Goal: Communication & Community: Connect with others

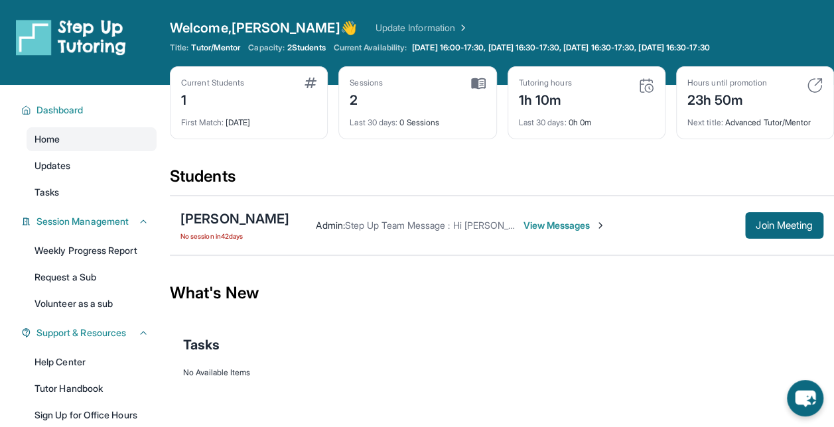
click at [531, 221] on span "View Messages" at bounding box center [564, 225] width 83 height 13
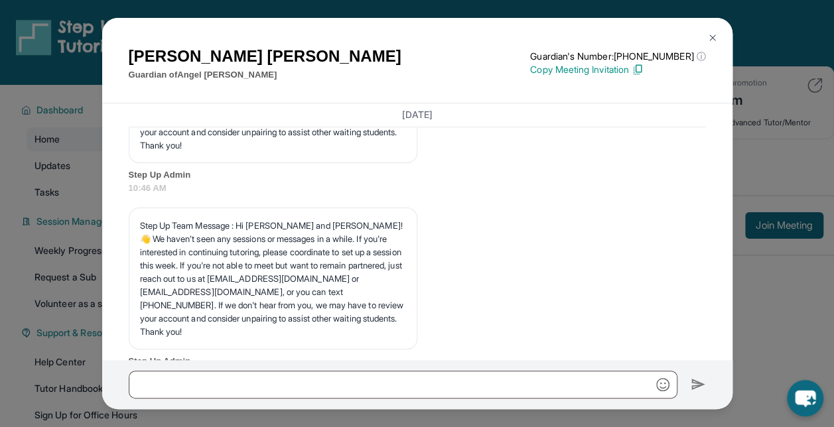
scroll to position [8315, 0]
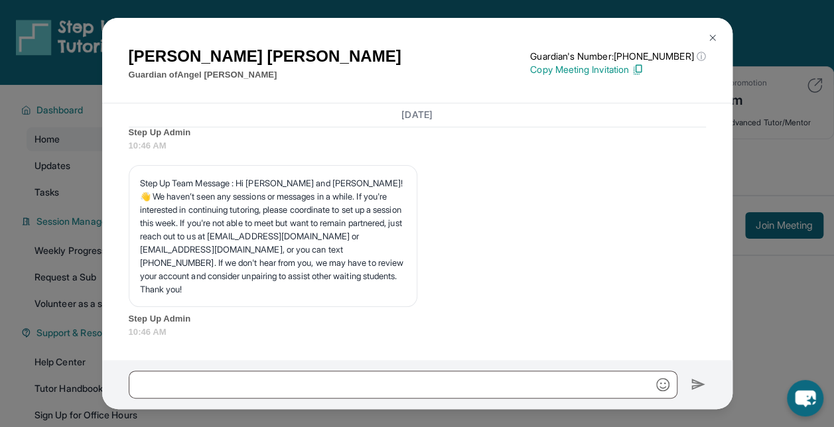
click at [714, 35] on img at bounding box center [712, 37] width 11 height 11
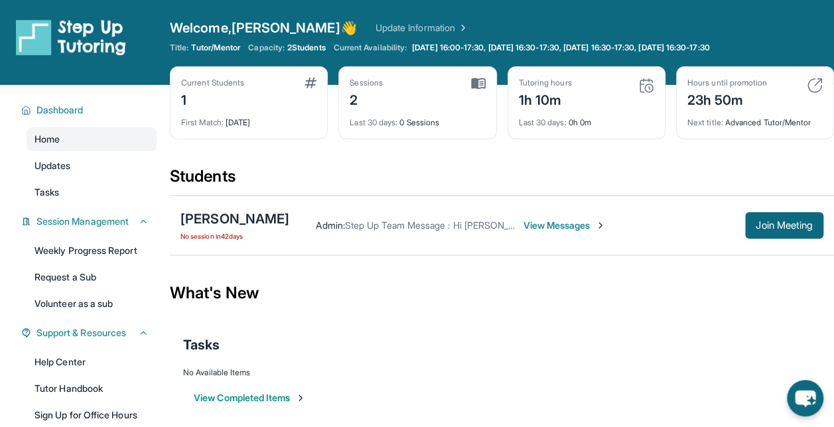
click at [570, 226] on span "View Messages" at bounding box center [564, 225] width 83 height 13
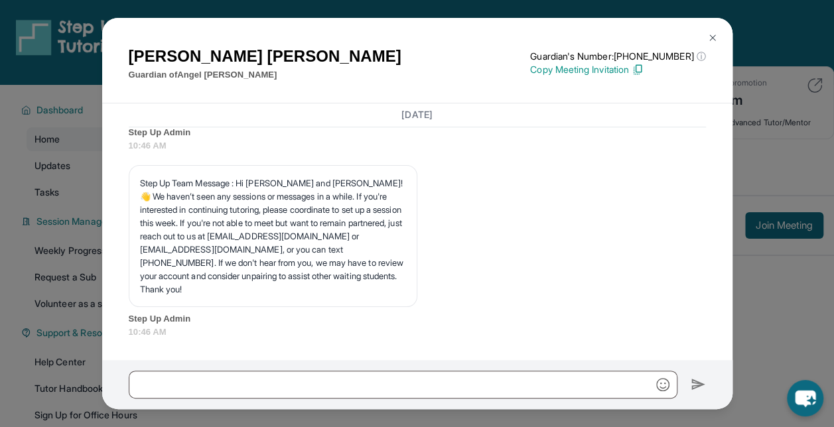
click at [709, 33] on img at bounding box center [712, 37] width 11 height 11
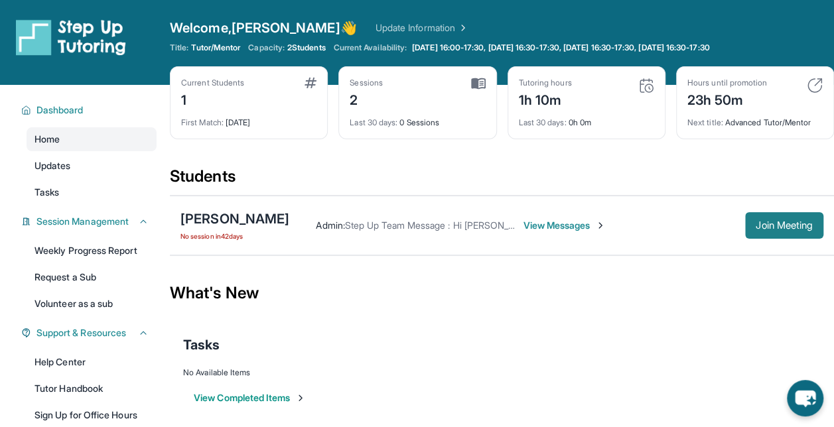
click at [777, 226] on span "Join Meeting" at bounding box center [783, 226] width 57 height 8
click at [247, 220] on div "[PERSON_NAME]" at bounding box center [234, 219] width 109 height 19
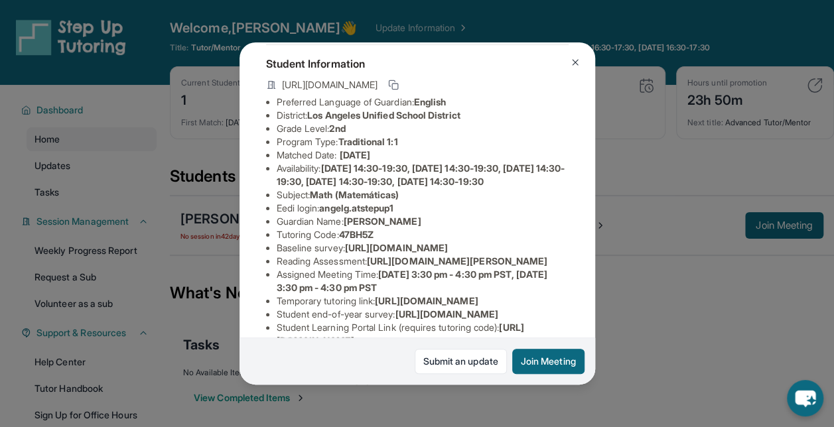
scroll to position [68, 0]
click at [574, 59] on img at bounding box center [575, 62] width 11 height 11
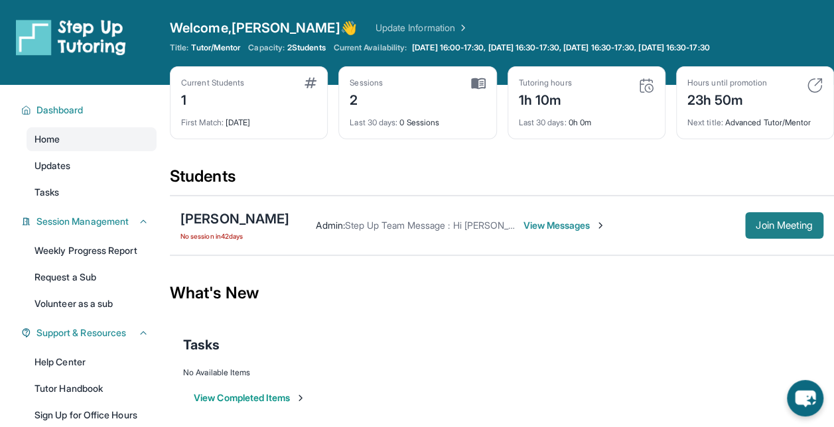
click at [793, 222] on span "Join Meeting" at bounding box center [783, 226] width 57 height 8
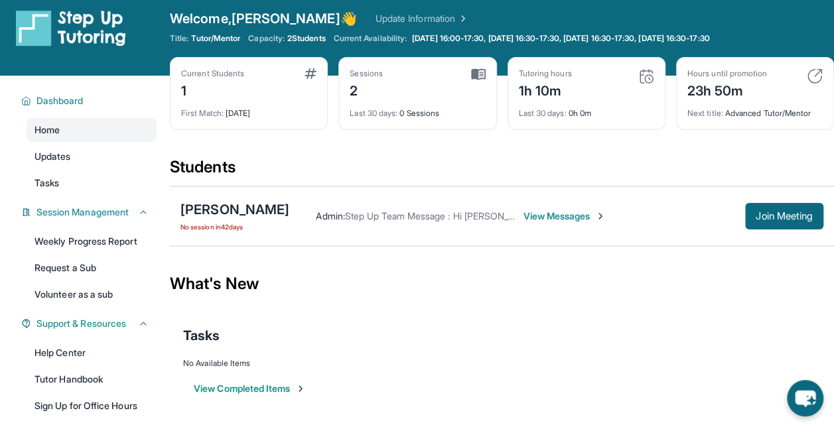
scroll to position [0, 0]
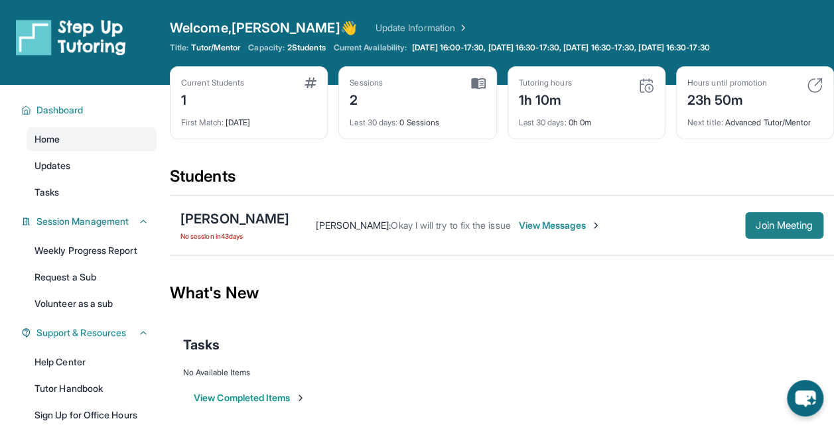
click at [763, 222] on span "Join Meeting" at bounding box center [783, 226] width 57 height 8
click at [775, 222] on span "Join Meeting" at bounding box center [783, 226] width 57 height 8
